Goal: Find contact information: Find contact information

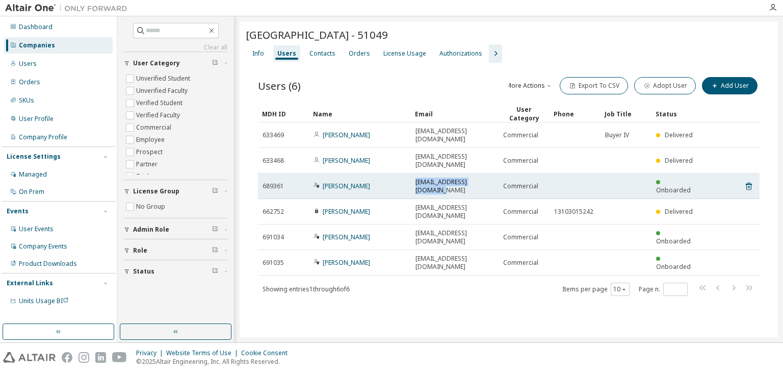
drag, startPoint x: 491, startPoint y: 165, endPoint x: 415, endPoint y: 164, distance: 76.0
click at [416, 178] on div "[EMAIL_ADDRESS][DOMAIN_NAME]" at bounding box center [455, 186] width 79 height 16
copy span "[EMAIL_ADDRESS][DOMAIN_NAME]"
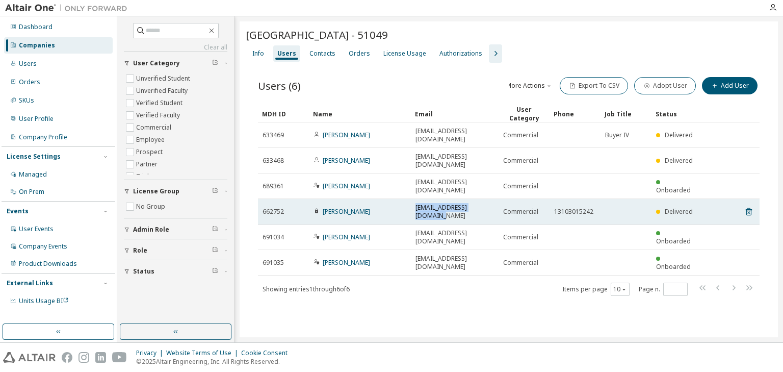
drag, startPoint x: 493, startPoint y: 181, endPoint x: 415, endPoint y: 182, distance: 78.0
click at [415, 199] on td "[EMAIL_ADDRESS][DOMAIN_NAME]" at bounding box center [455, 211] width 88 height 25
copy span "[EMAIL_ADDRESS][DOMAIN_NAME]"
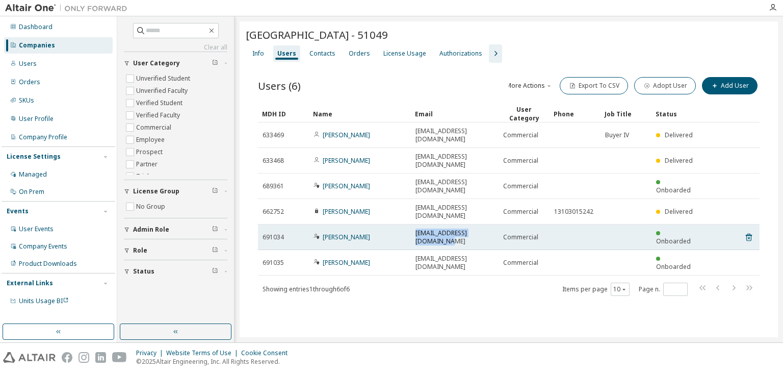
drag, startPoint x: 415, startPoint y: 199, endPoint x: 497, endPoint y: 195, distance: 82.2
click at [497, 224] on td "[EMAIL_ADDRESS][DOMAIN_NAME]" at bounding box center [455, 236] width 88 height 25
copy span "[EMAIL_ADDRESS][DOMAIN_NAME]"
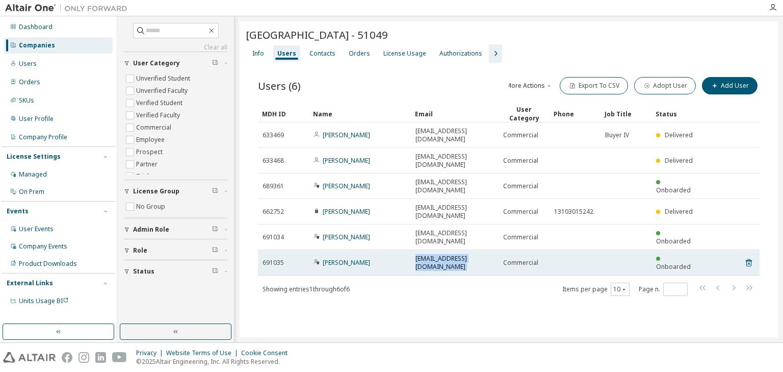
drag, startPoint x: 416, startPoint y: 216, endPoint x: 500, endPoint y: 217, distance: 83.6
click at [500, 250] on tr "691035 [PERSON_NAME] [PERSON_NAME][EMAIL_ADDRESS][DOMAIN_NAME] Commercial Onboa…" at bounding box center [509, 262] width 502 height 25
copy td "[EMAIL_ADDRESS][DOMAIN_NAME]"
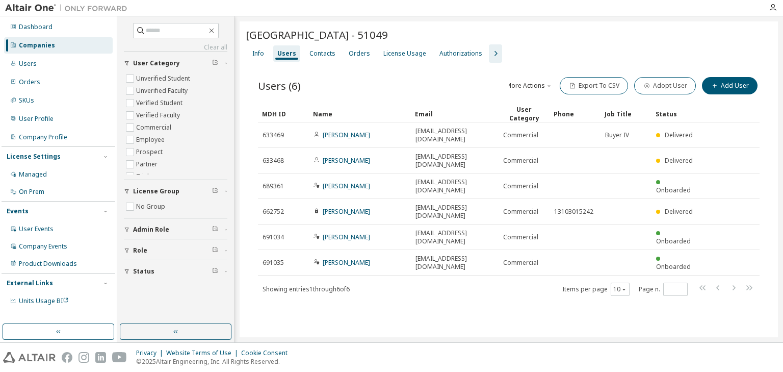
click at [490, 230] on div "MDH ID Name Email User Category Phone Job Title Status 633469 [PERSON_NAME] [EM…" at bounding box center [509, 200] width 502 height 191
click at [488, 229] on div "MDH ID Name Email User Category Phone Job Title Status 633469 [PERSON_NAME] [EM…" at bounding box center [509, 200] width 502 height 191
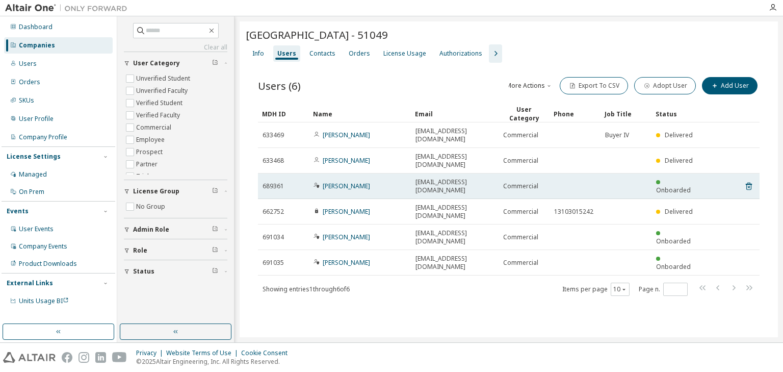
click at [414, 173] on td "[EMAIL_ADDRESS][DOMAIN_NAME]" at bounding box center [455, 185] width 88 height 25
click at [416, 178] on span "[EMAIL_ADDRESS][DOMAIN_NAME]" at bounding box center [455, 186] width 79 height 16
drag, startPoint x: 416, startPoint y: 165, endPoint x: 485, endPoint y: 165, distance: 69.9
click at [485, 178] on span "[EMAIL_ADDRESS][DOMAIN_NAME]" at bounding box center [455, 186] width 79 height 16
copy span "[EMAIL_ADDRESS][DOMAIN_NAME]"
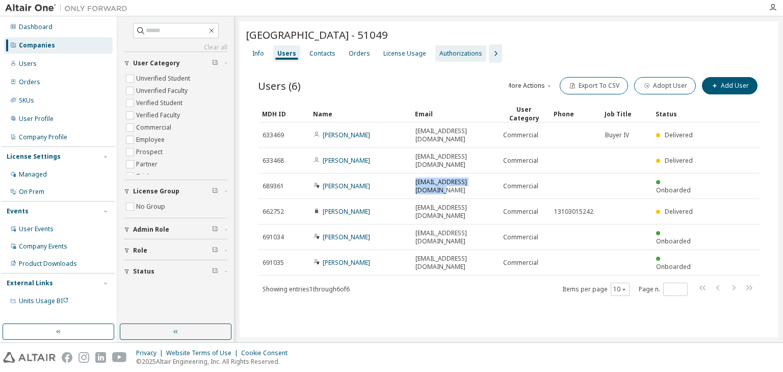
click at [458, 60] on div "Authorizations" at bounding box center [460, 53] width 51 height 16
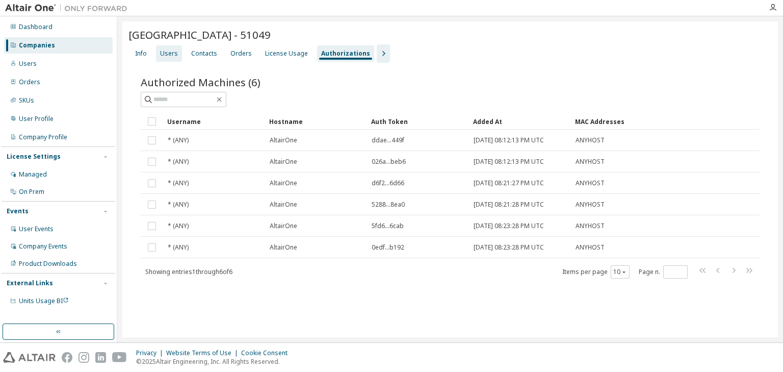
click at [169, 51] on div "Users" at bounding box center [169, 53] width 18 height 8
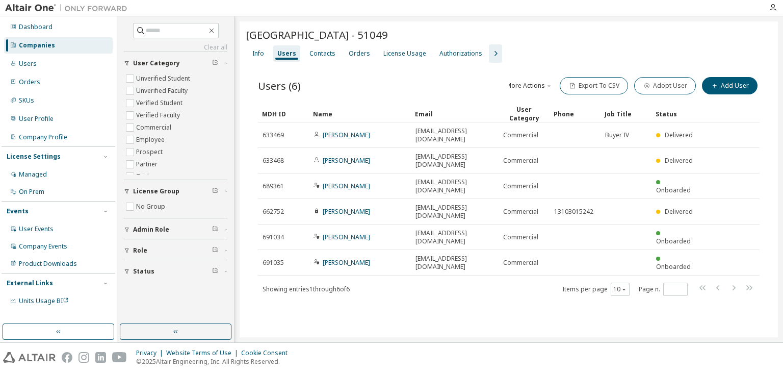
click at [332, 173] on td "[PERSON_NAME]" at bounding box center [360, 185] width 102 height 25
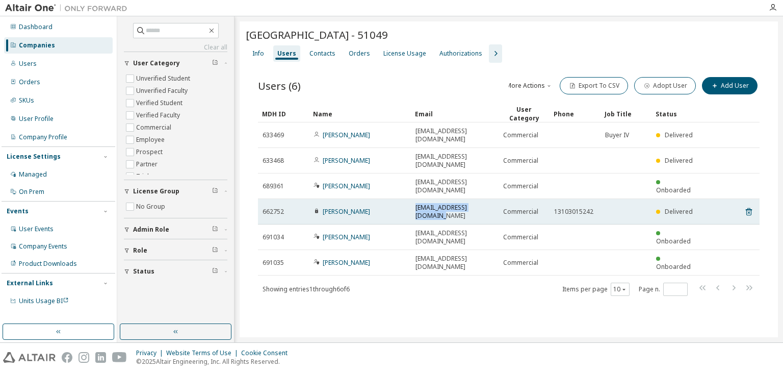
drag, startPoint x: 415, startPoint y: 183, endPoint x: 493, endPoint y: 181, distance: 78.6
click at [493, 199] on td "[EMAIL_ADDRESS][DOMAIN_NAME]" at bounding box center [455, 211] width 88 height 25
copy span "[EMAIL_ADDRESS][DOMAIN_NAME]"
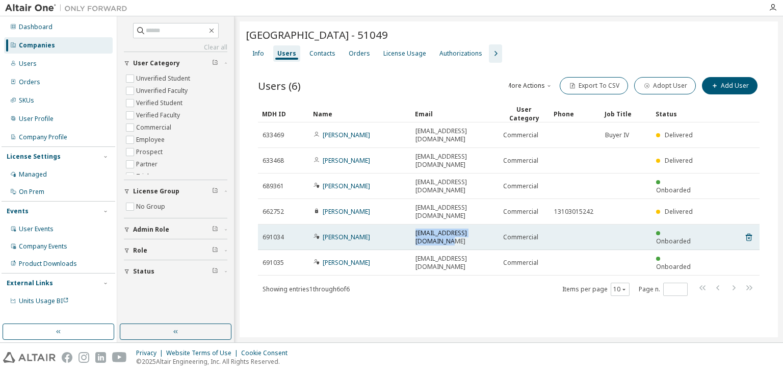
drag, startPoint x: 416, startPoint y: 200, endPoint x: 498, endPoint y: 202, distance: 81.6
click at [498, 224] on td "[EMAIL_ADDRESS][DOMAIN_NAME]" at bounding box center [455, 236] width 88 height 25
copy span "[EMAIL_ADDRESS][DOMAIN_NAME]"
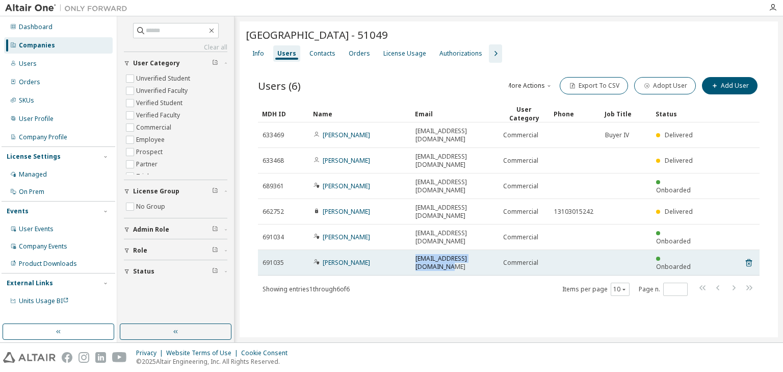
drag, startPoint x: 416, startPoint y: 216, endPoint x: 498, endPoint y: 218, distance: 81.6
click at [494, 254] on span "[EMAIL_ADDRESS][DOMAIN_NAME]" at bounding box center [455, 262] width 79 height 16
copy span "[EMAIL_ADDRESS][DOMAIN_NAME]"
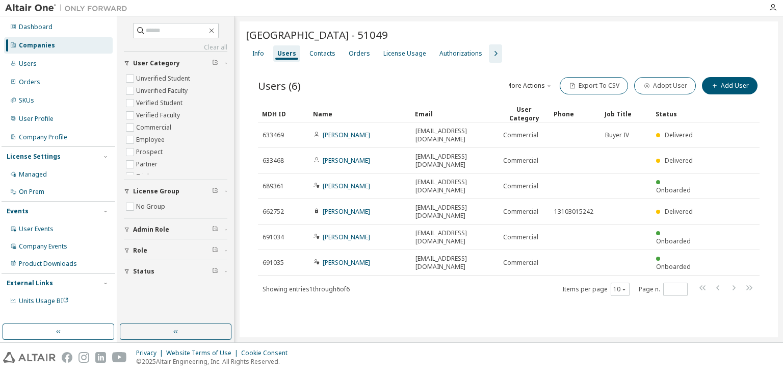
click at [540, 343] on div "Privacy Website Terms of Use Cookie Consent © 2025 Altair Engineering, Inc. All…" at bounding box center [391, 357] width 783 height 29
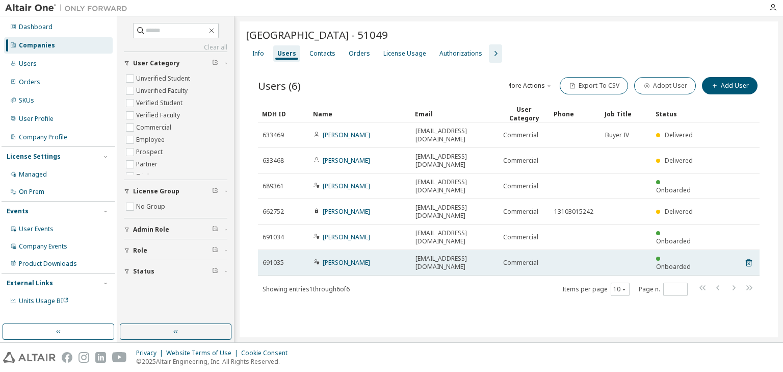
drag, startPoint x: 374, startPoint y: 218, endPoint x: 322, endPoint y: 216, distance: 52.6
click at [322, 259] on div "[PERSON_NAME]" at bounding box center [360, 263] width 93 height 8
copy span "[PERSON_NAME]"
drag, startPoint x: 498, startPoint y: 216, endPoint x: 416, endPoint y: 216, distance: 81.6
click at [416, 254] on span "[EMAIL_ADDRESS][DOMAIN_NAME]" at bounding box center [455, 262] width 79 height 16
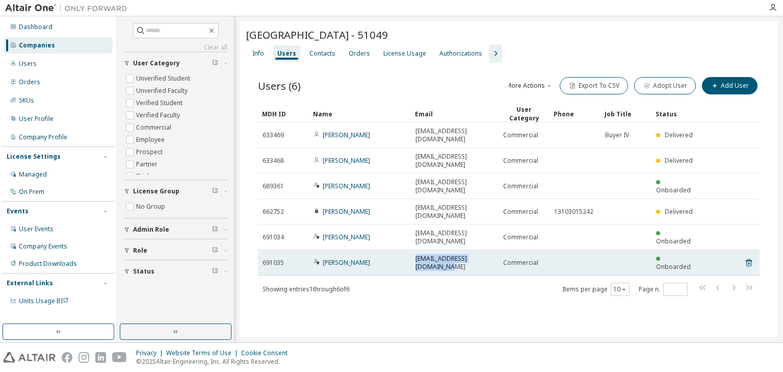
copy span "[EMAIL_ADDRESS][DOMAIN_NAME]"
